Goal: Information Seeking & Learning: Find specific fact

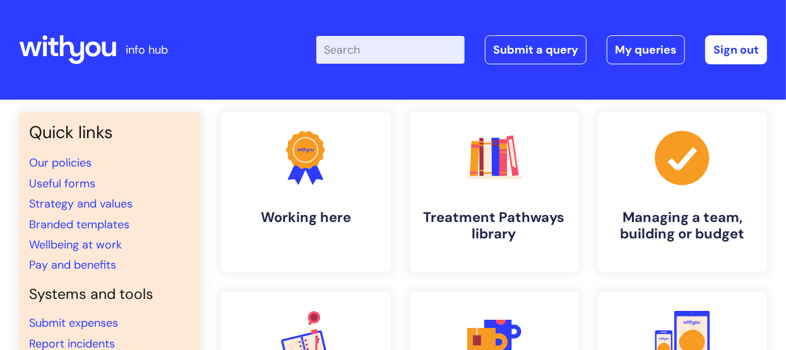
click at [348, 52] on input "Enter your search term here..." at bounding box center [390, 50] width 148 height 28
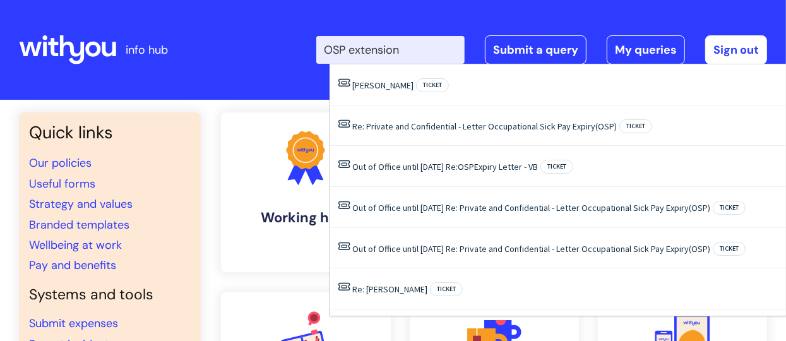
type input "OSP extension"
click button "Search" at bounding box center [0, 0] width 0 height 0
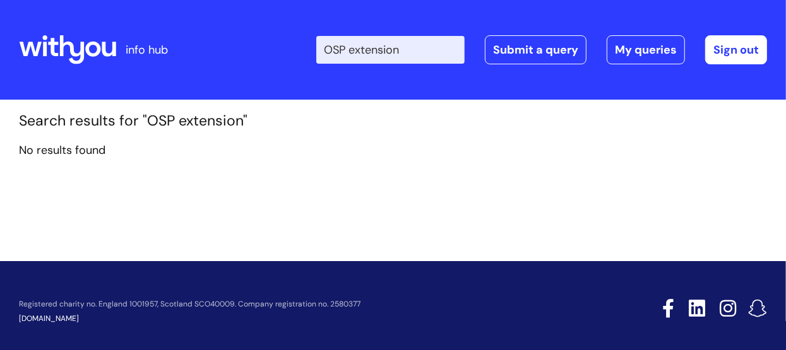
click at [415, 51] on input "OSP extension" at bounding box center [390, 50] width 148 height 28
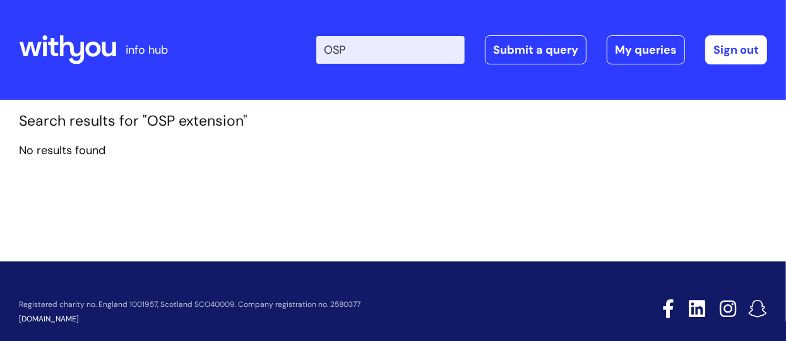
type input "OSP"
click button "Search" at bounding box center [0, 0] width 0 height 0
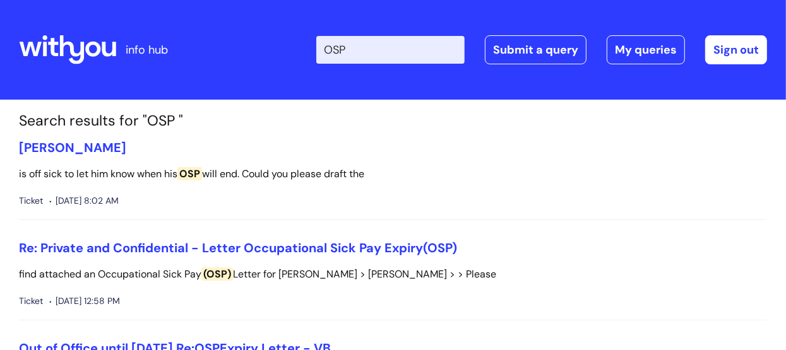
drag, startPoint x: 359, startPoint y: 51, endPoint x: 329, endPoint y: 49, distance: 29.8
click at [329, 52] on input "OSP" at bounding box center [390, 50] width 148 height 28
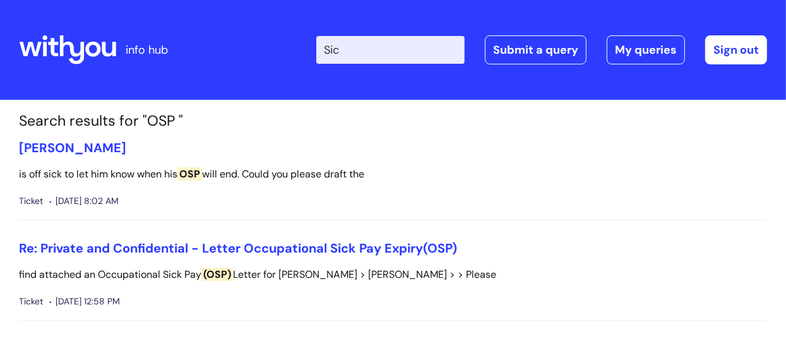
type input "Sick"
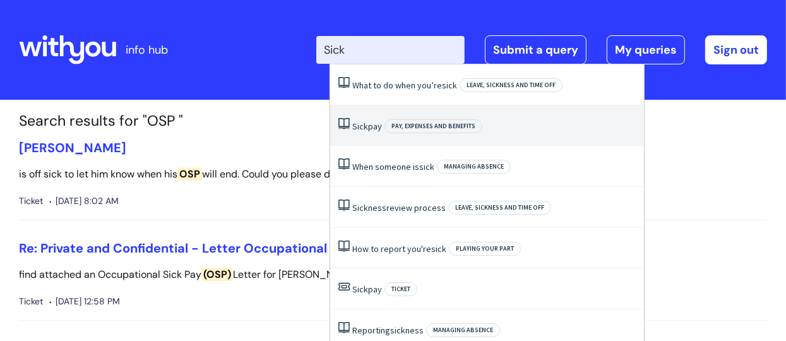
click at [363, 128] on span "Sick" at bounding box center [360, 126] width 16 height 11
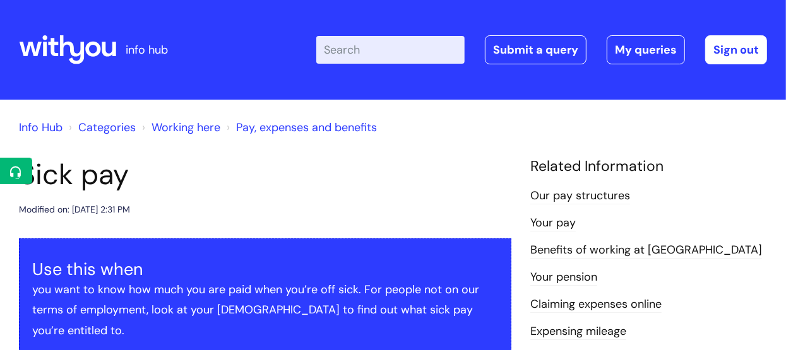
click at [339, 52] on input "Enter your search term here..." at bounding box center [390, 50] width 148 height 28
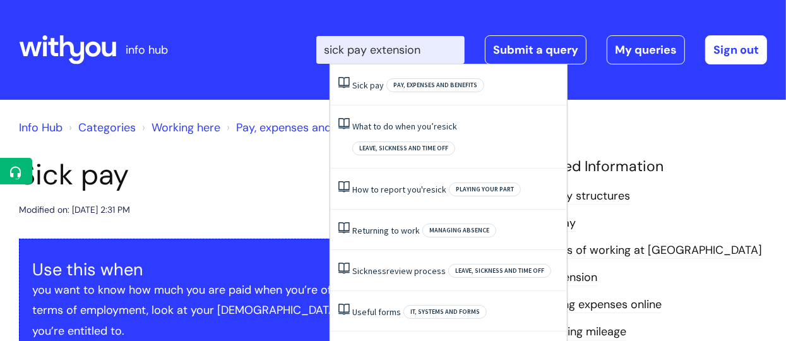
type input "sick pay extension"
click button "Search" at bounding box center [0, 0] width 0 height 0
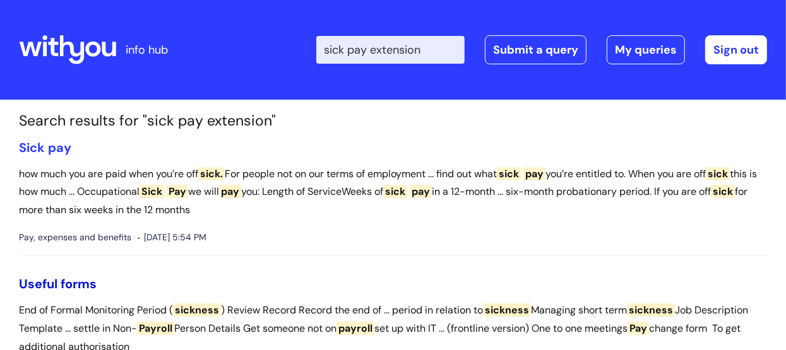
click at [54, 287] on link "Useful forms" at bounding box center [58, 284] width 78 height 16
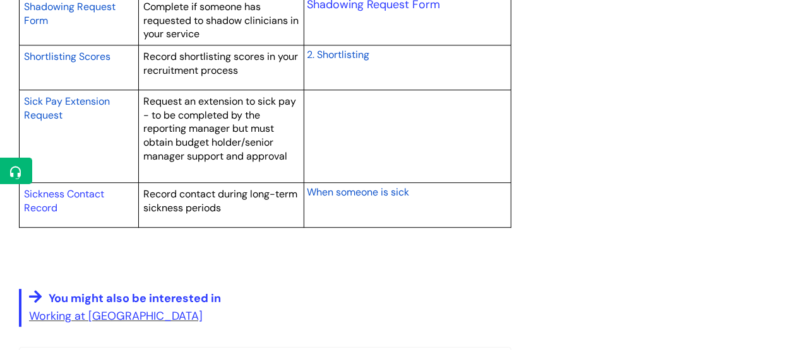
scroll to position [2210, 0]
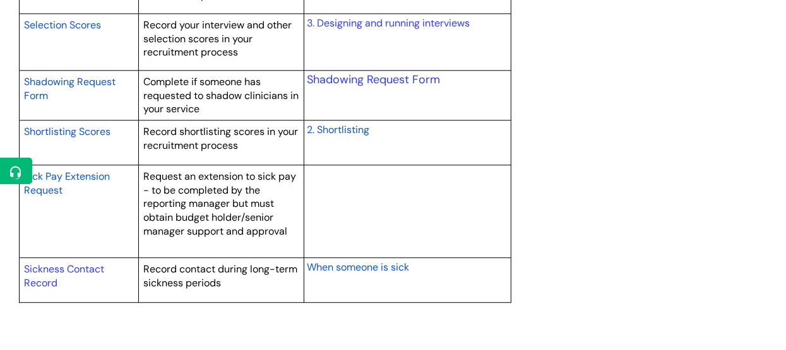
click at [50, 184] on span "Sick Pay Extension Request" at bounding box center [67, 183] width 86 height 27
